Goal: Task Accomplishment & Management: Use online tool/utility

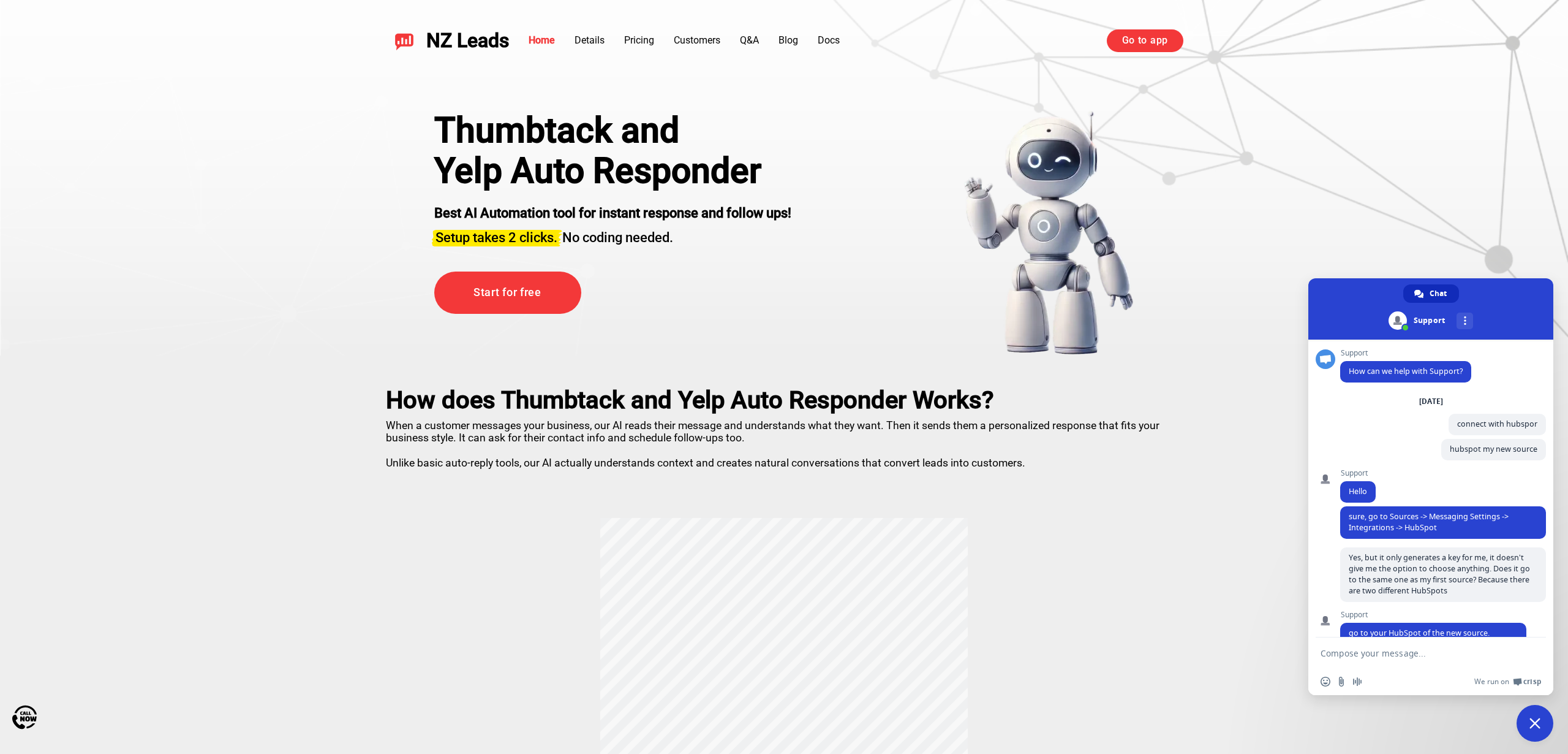
scroll to position [337, 0]
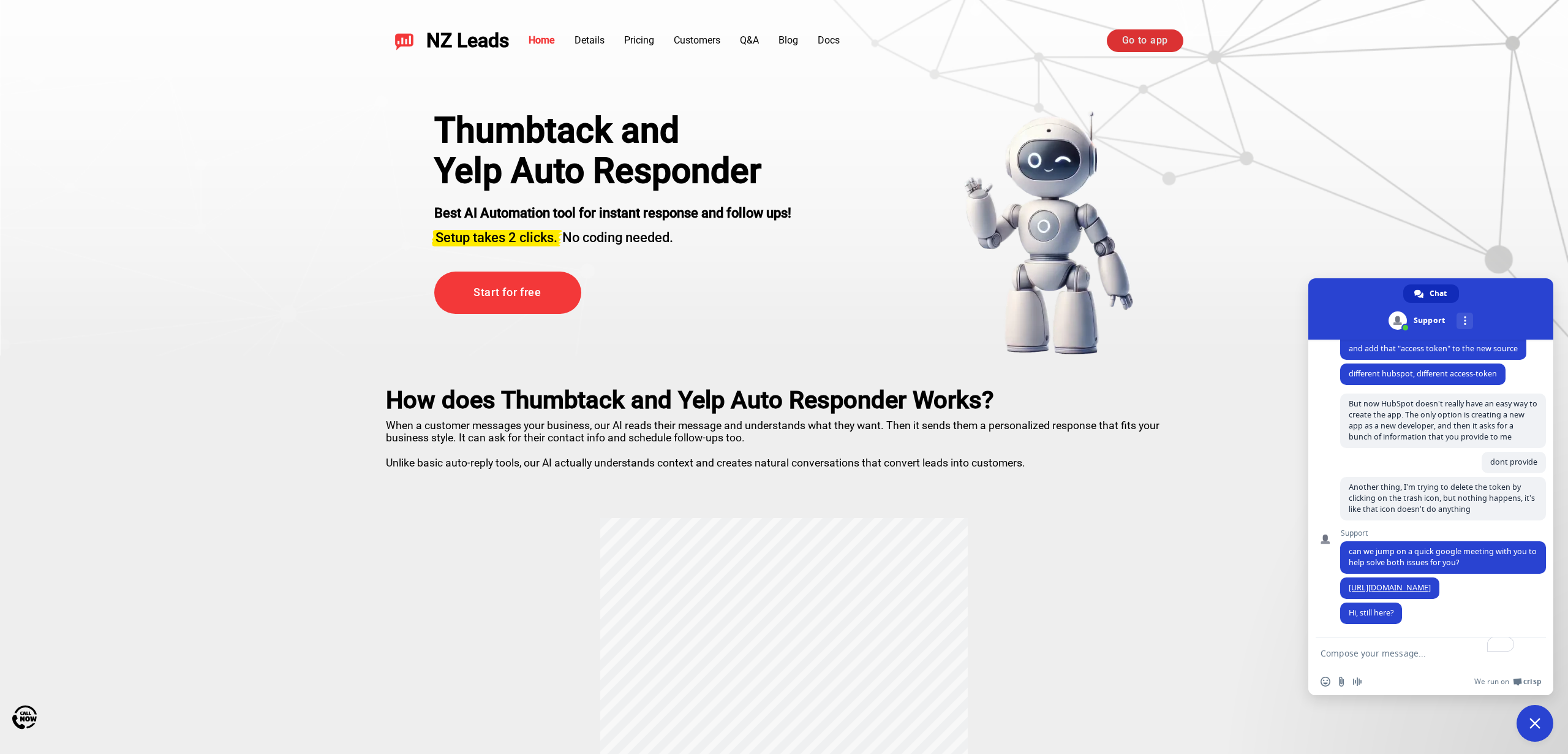
click at [1141, 41] on link "Go to app" at bounding box center [1145, 40] width 77 height 22
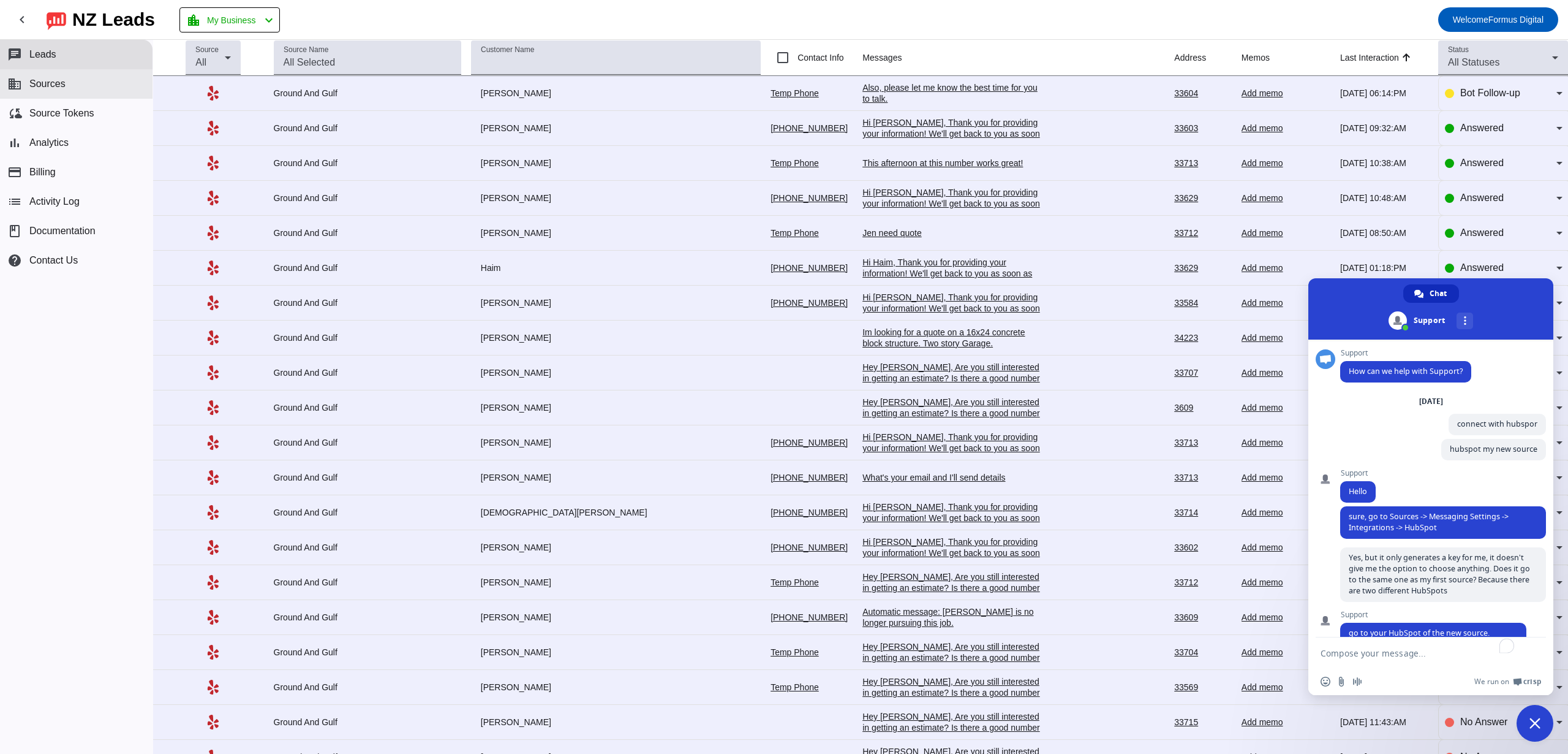
scroll to position [337, 0]
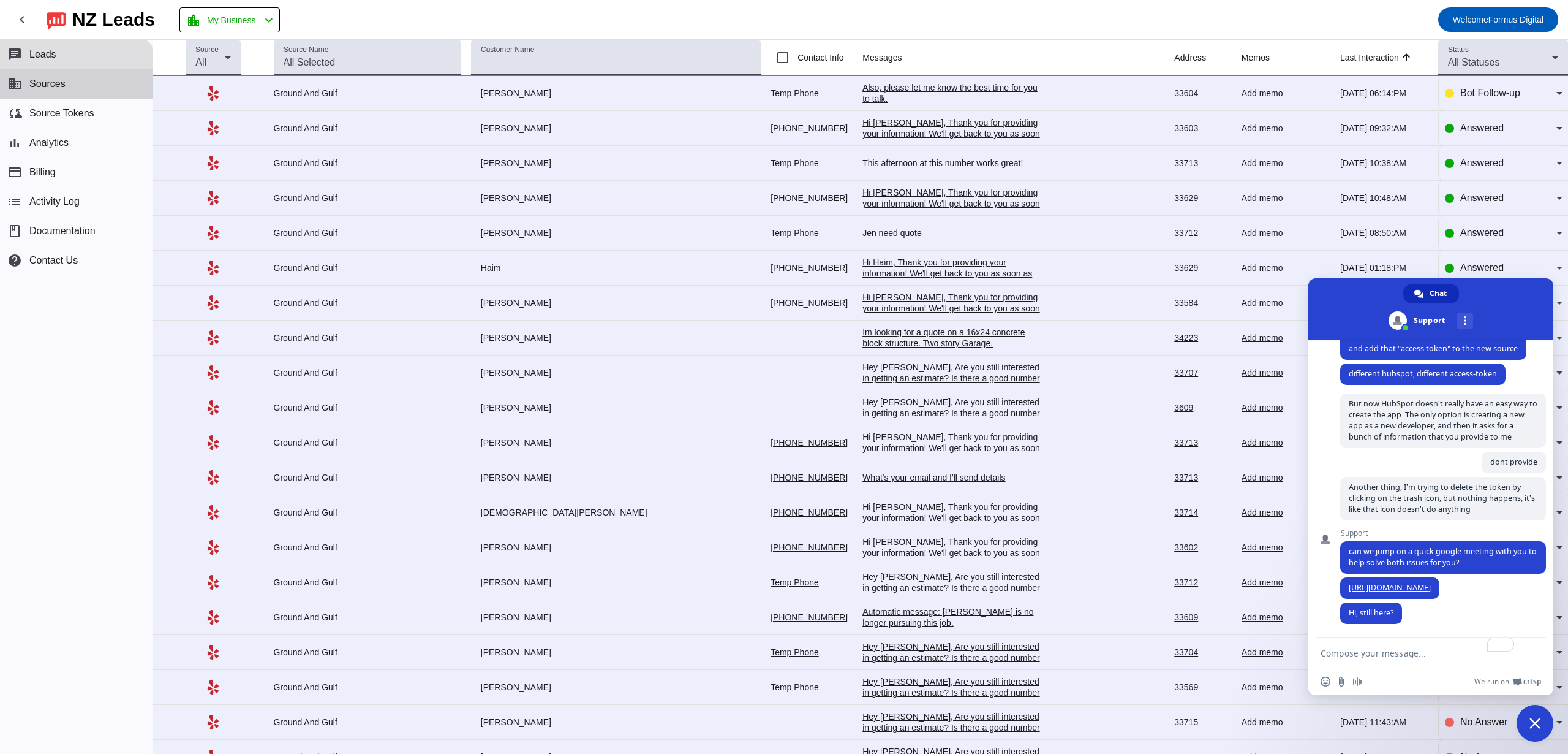
click at [104, 90] on button "business Sources" at bounding box center [76, 84] width 153 height 30
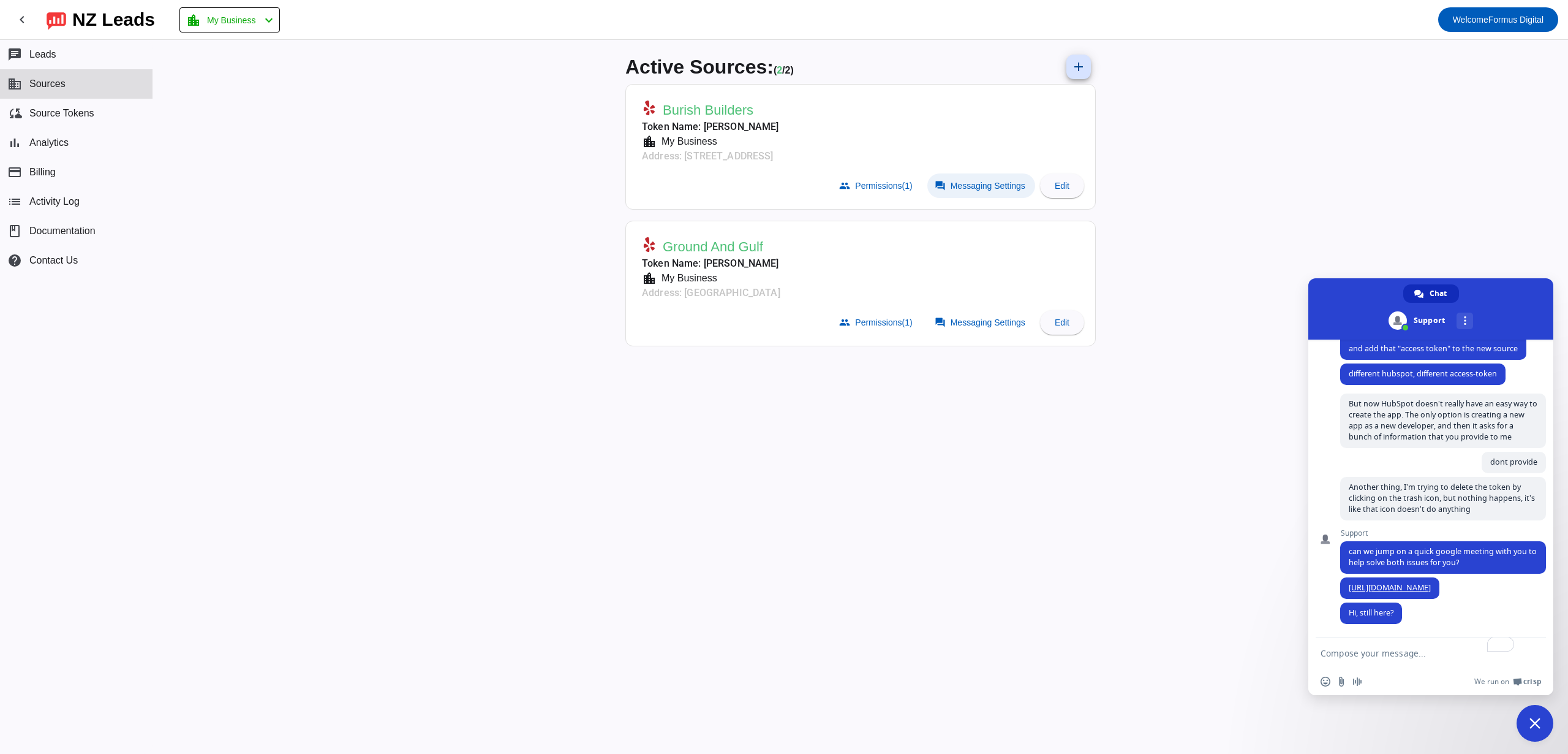
click at [1005, 188] on span "Messaging Settings" at bounding box center [988, 185] width 74 height 10
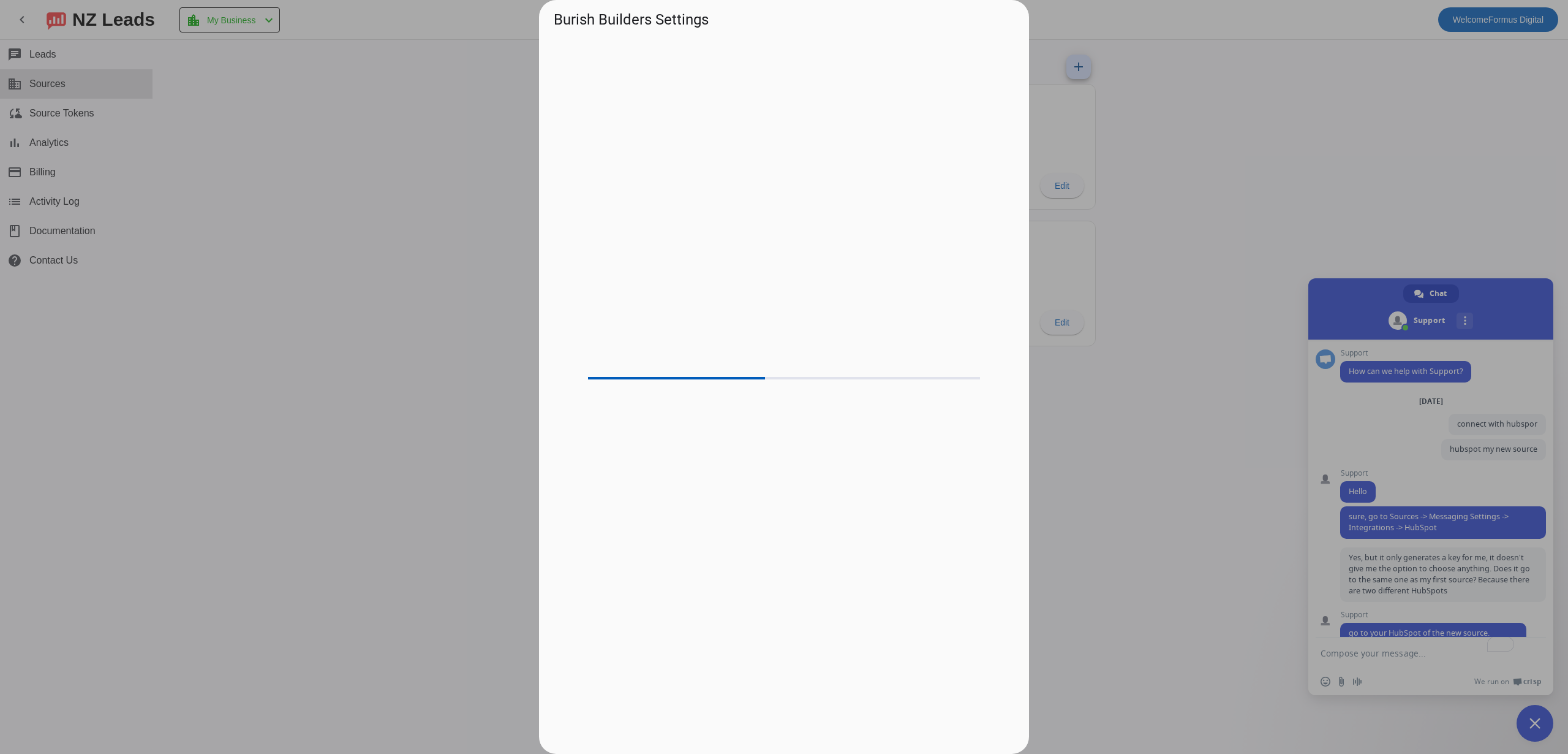
scroll to position [337, 0]
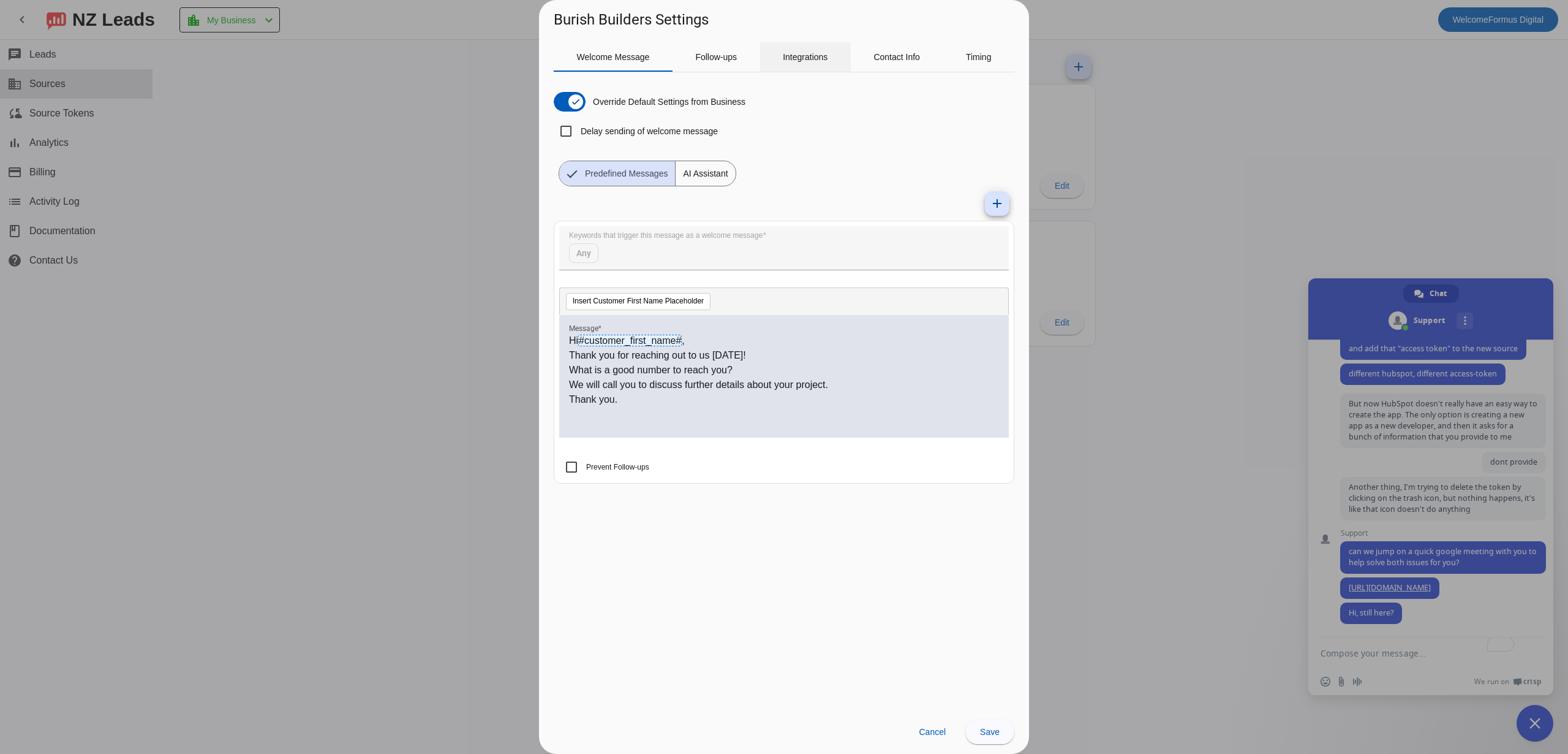
click at [814, 55] on span "Integrations" at bounding box center [805, 56] width 45 height 8
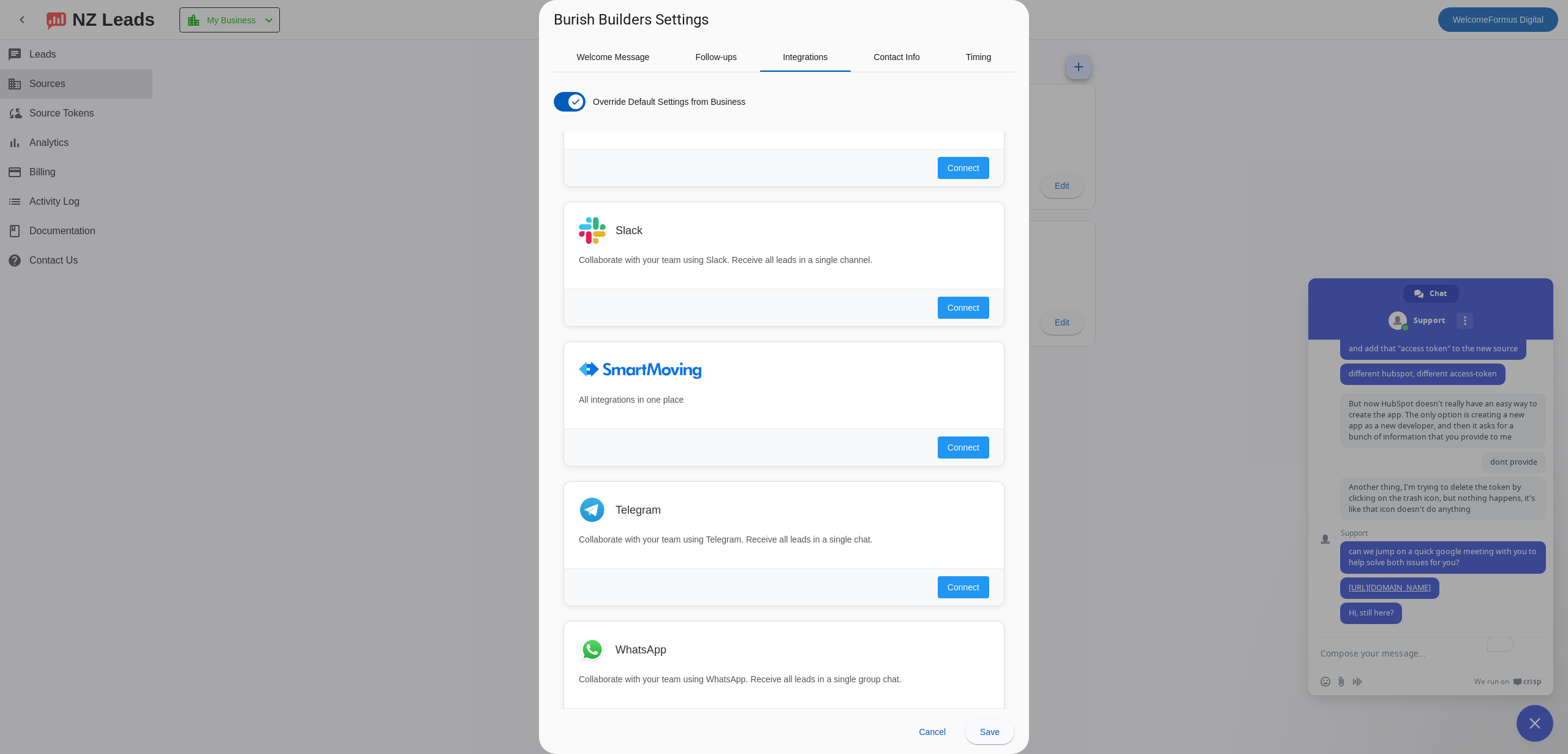
scroll to position [989, 0]
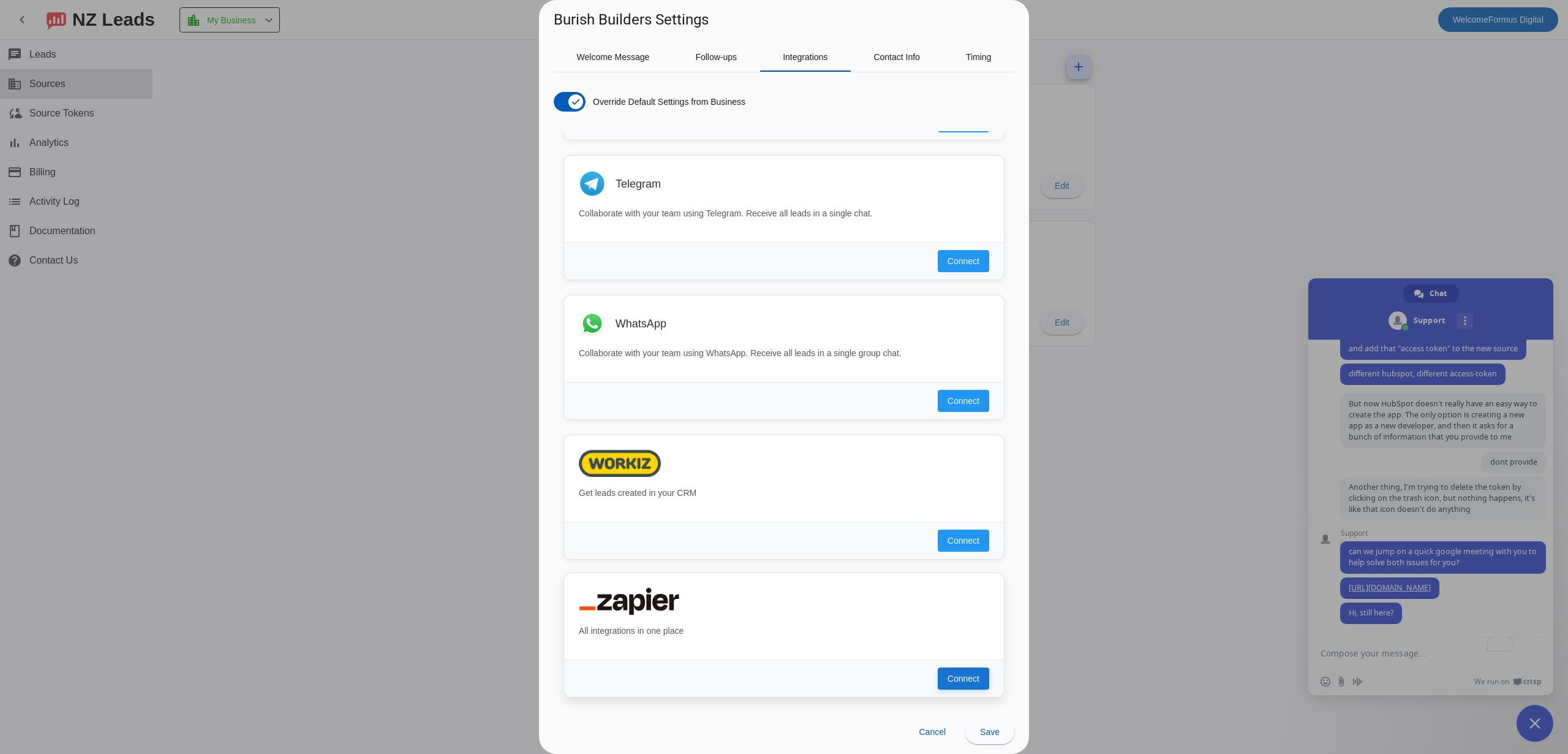
click at [968, 673] on span "Connect" at bounding box center [963, 679] width 32 height 12
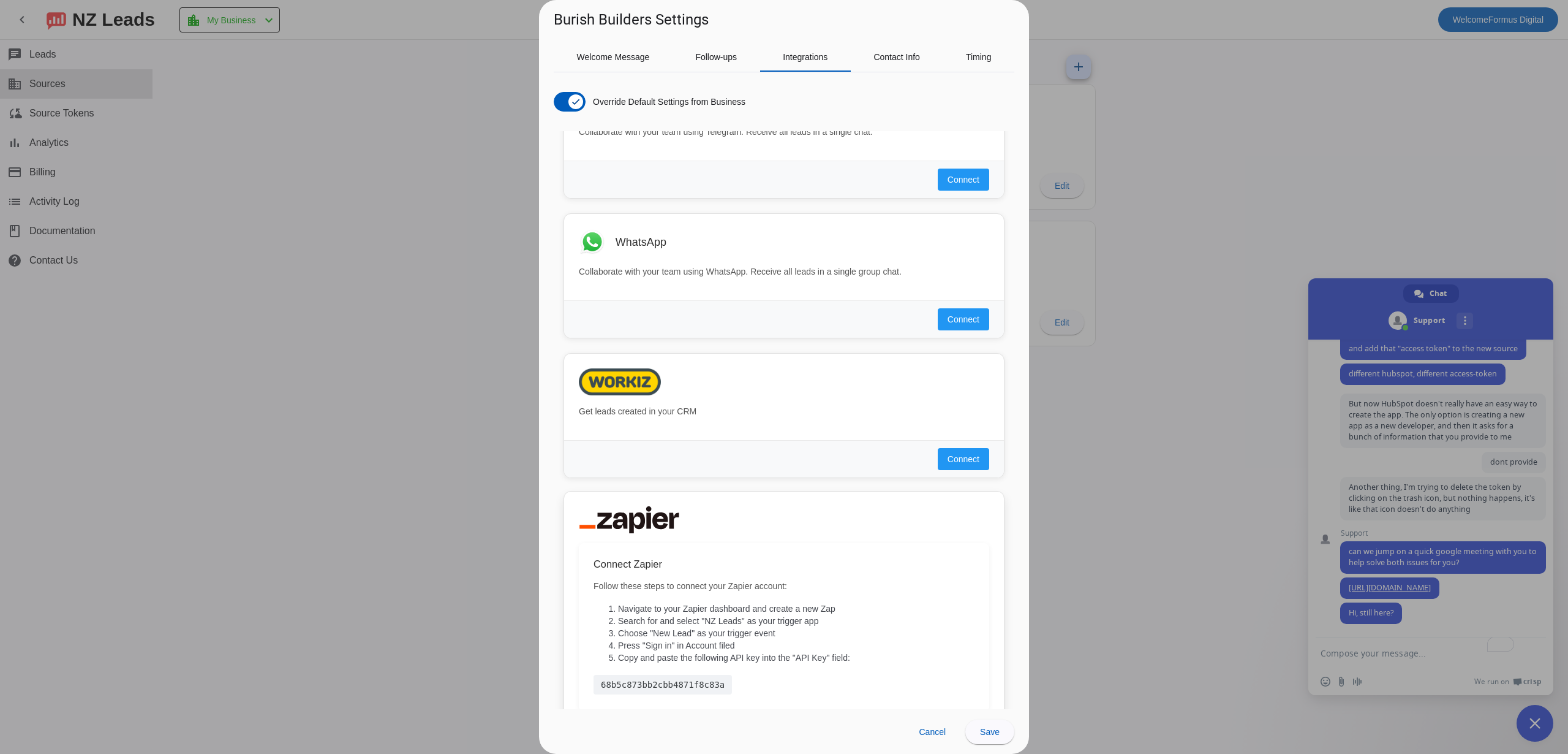
scroll to position [1077, 0]
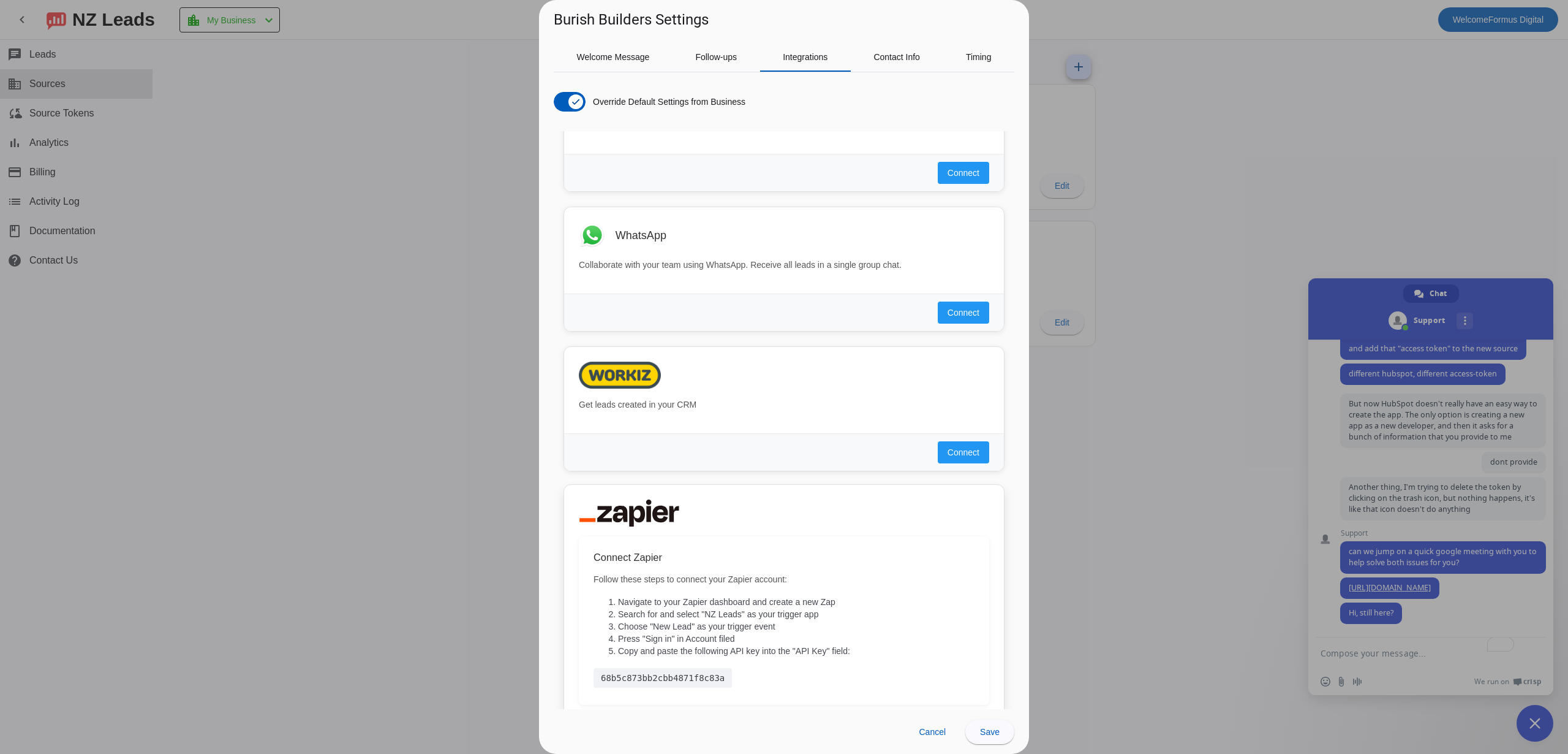
click at [637, 676] on div "68b5c873bb2cbb4871f8c83a" at bounding box center [662, 678] width 138 height 20
copy source-config-dialog "68b5c873bb2cbb4871f8c83a Close Cancel Save"
